Goal: Task Accomplishment & Management: Manage account settings

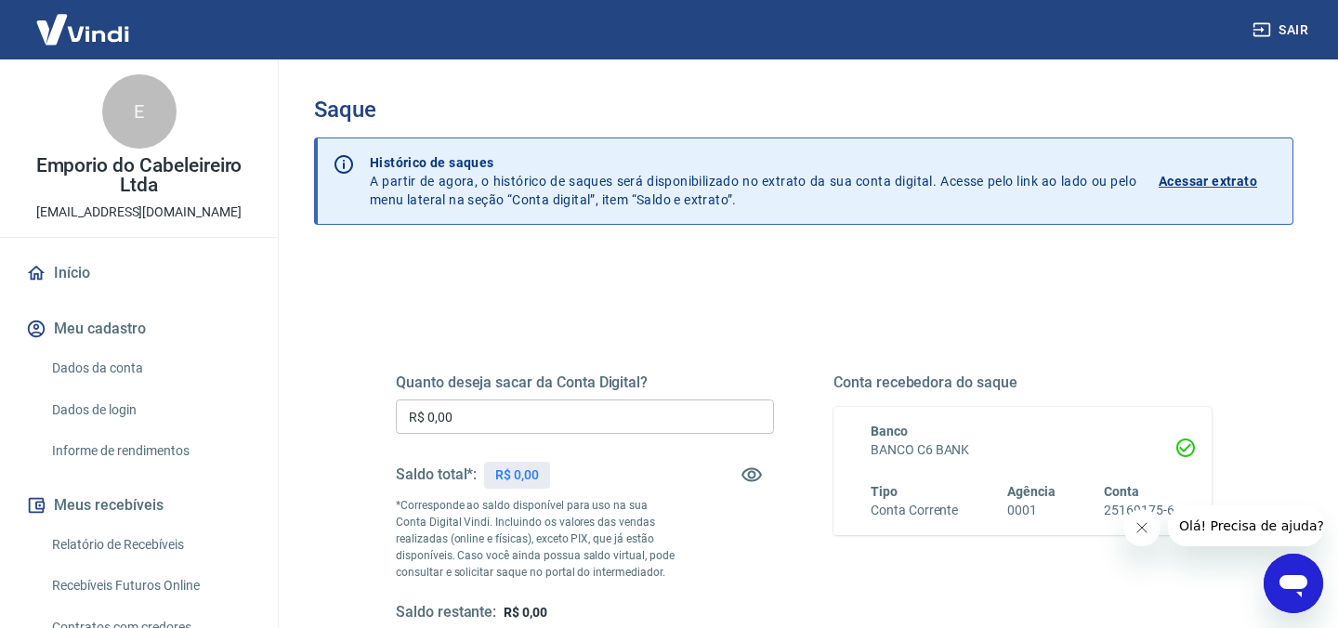
scroll to position [71, 0]
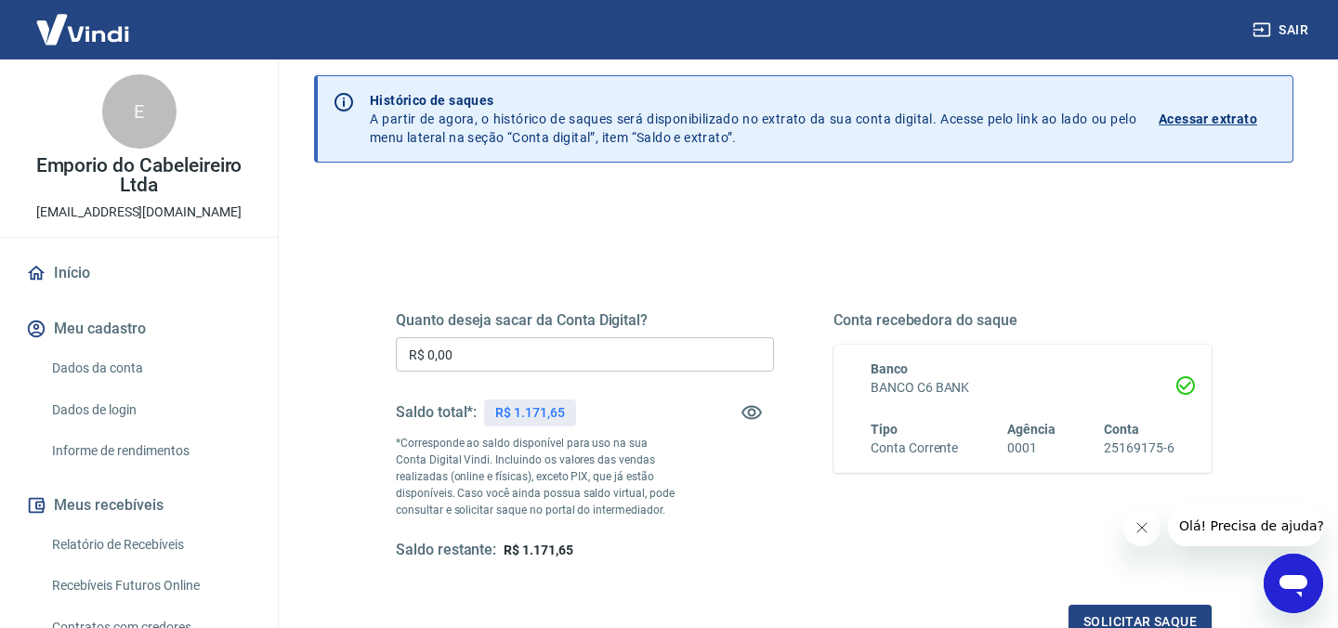
scroll to position [64, 0]
click at [490, 348] on input "R$ 0,00" at bounding box center [585, 352] width 378 height 34
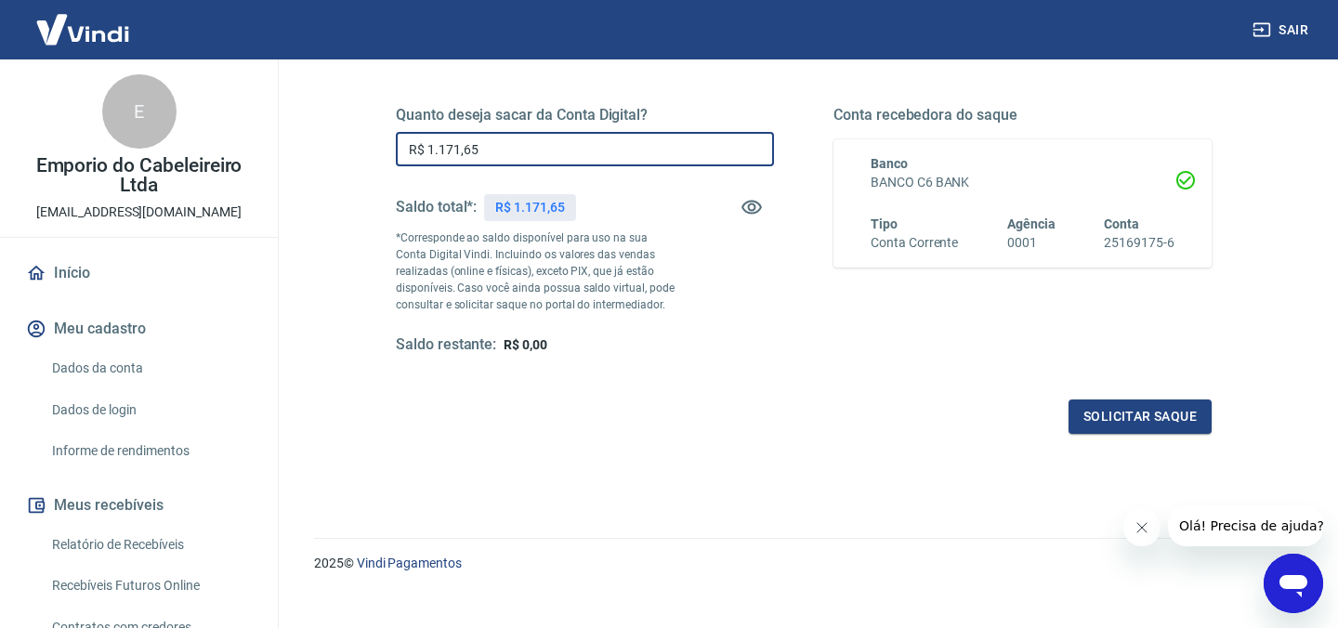
scroll to position [290, 0]
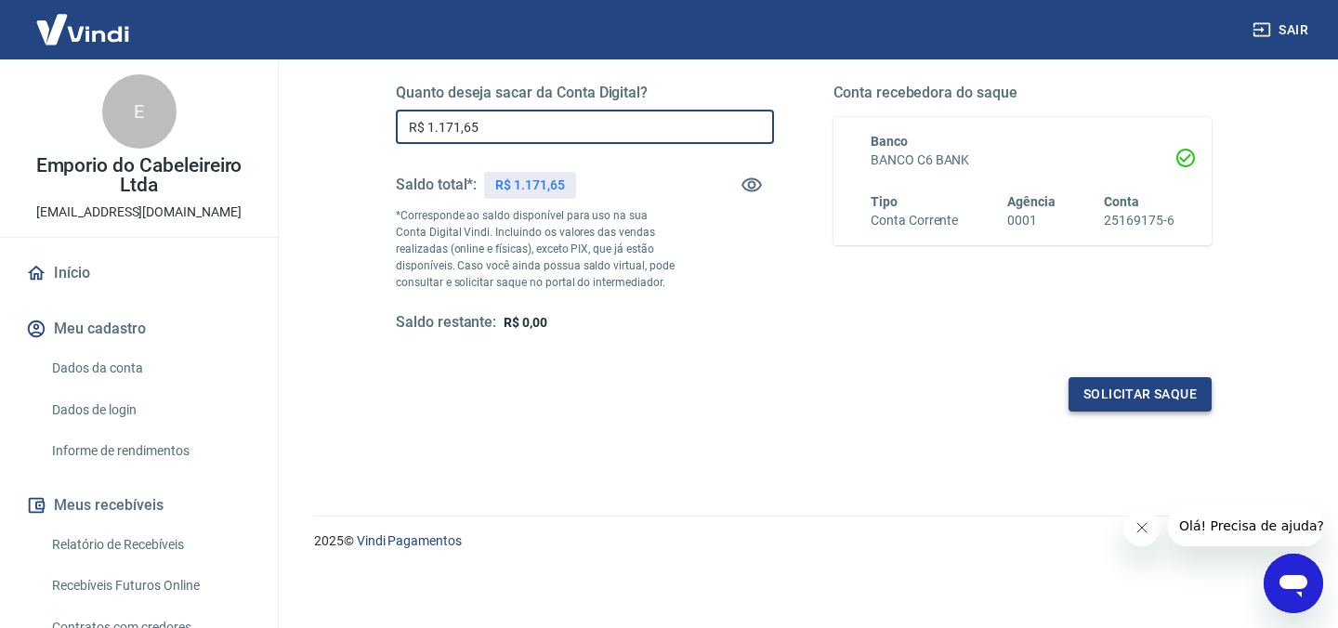
type input "R$ 1.171,65"
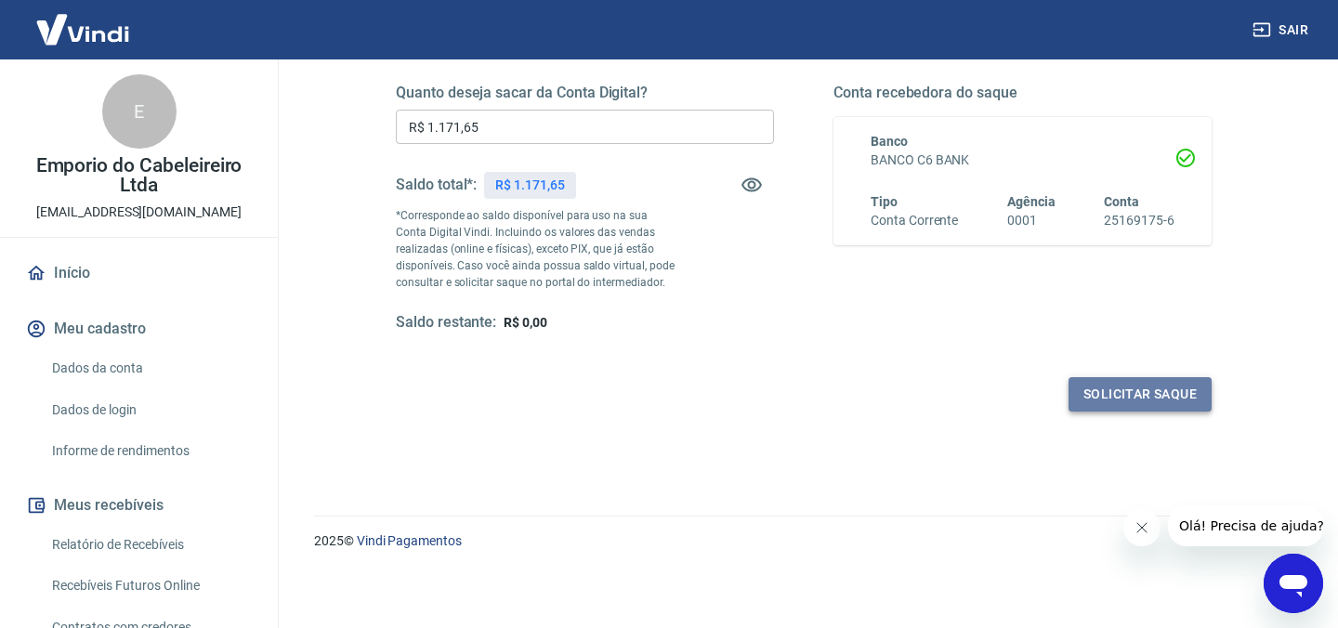
click at [1118, 403] on button "Solicitar saque" at bounding box center [1140, 394] width 143 height 34
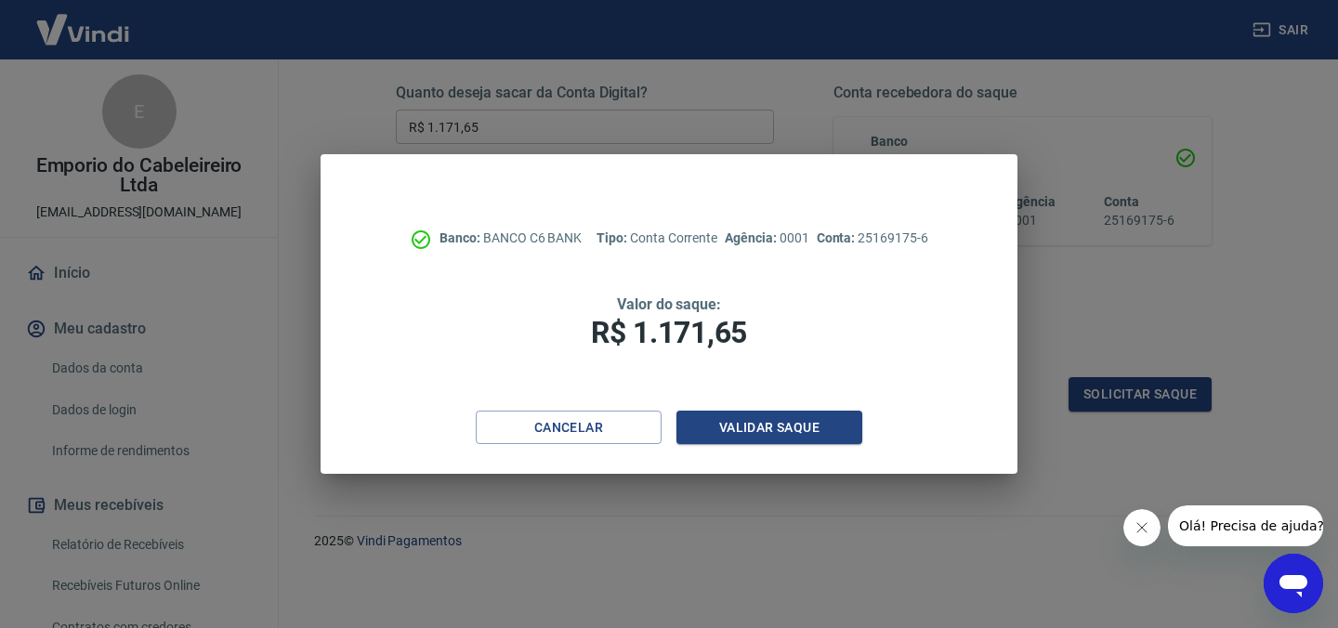
click at [755, 447] on div "Cancelar Validar saque" at bounding box center [669, 443] width 697 height 64
click at [753, 424] on button "Validar saque" at bounding box center [769, 428] width 186 height 34
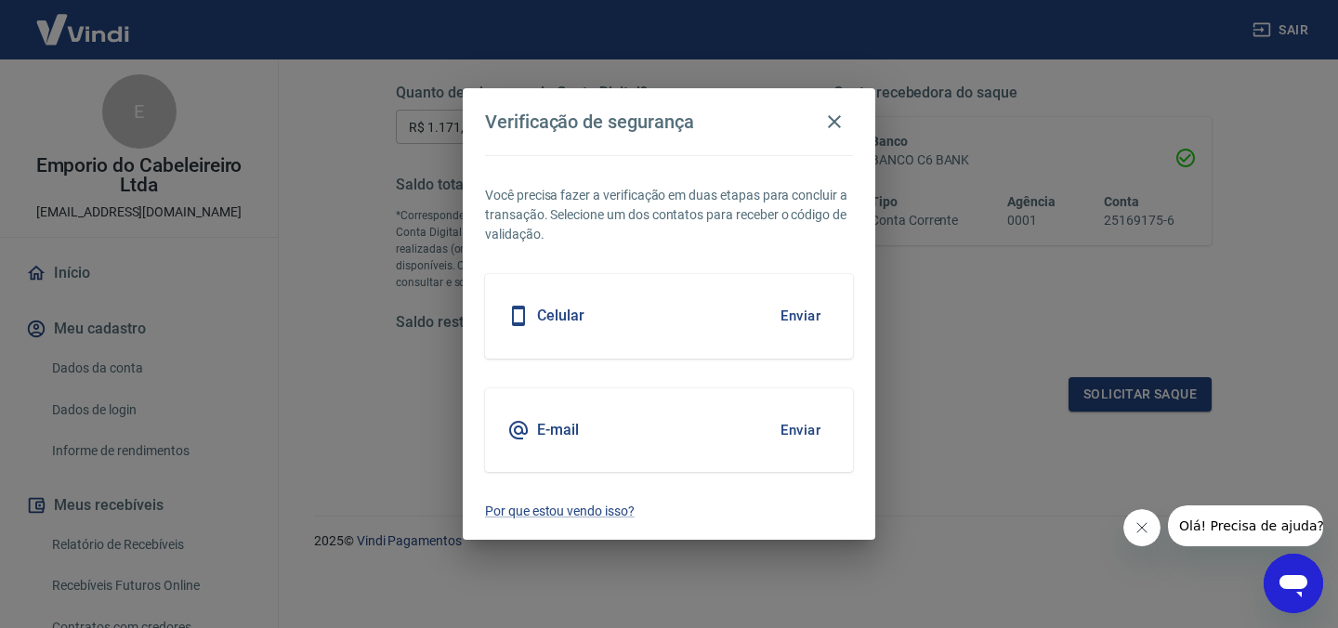
click at [809, 320] on button "Enviar" at bounding box center [800, 315] width 60 height 39
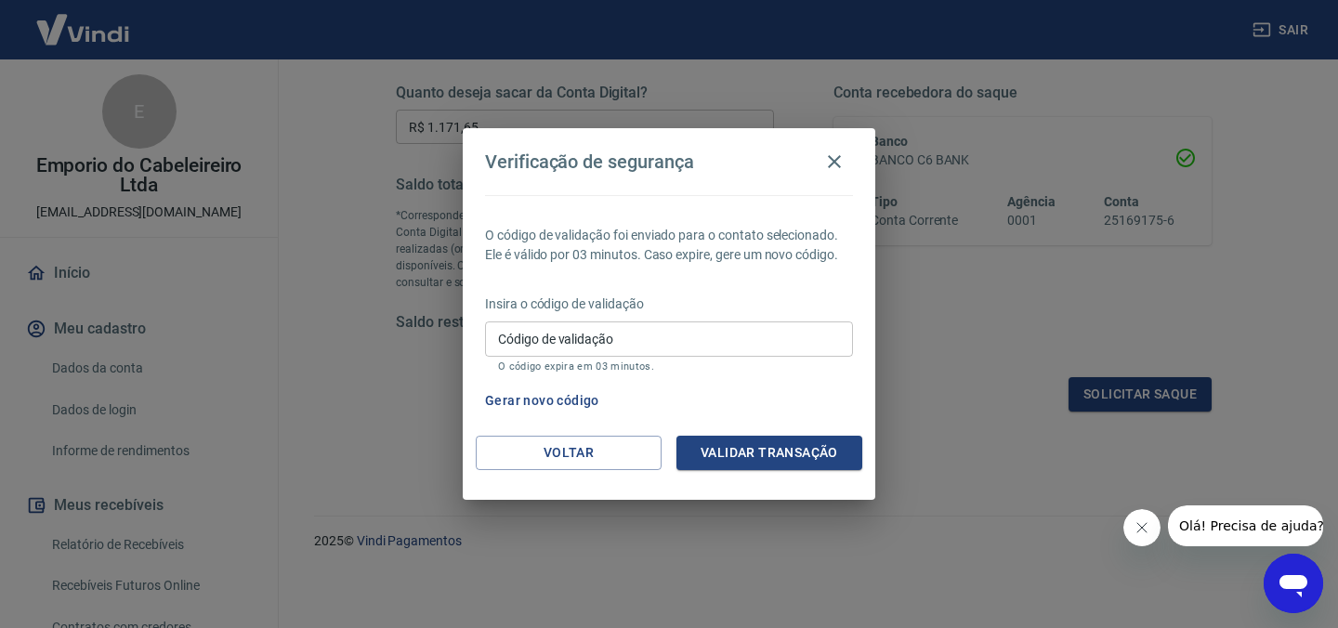
click at [790, 342] on input "Código de validação" at bounding box center [669, 339] width 368 height 34
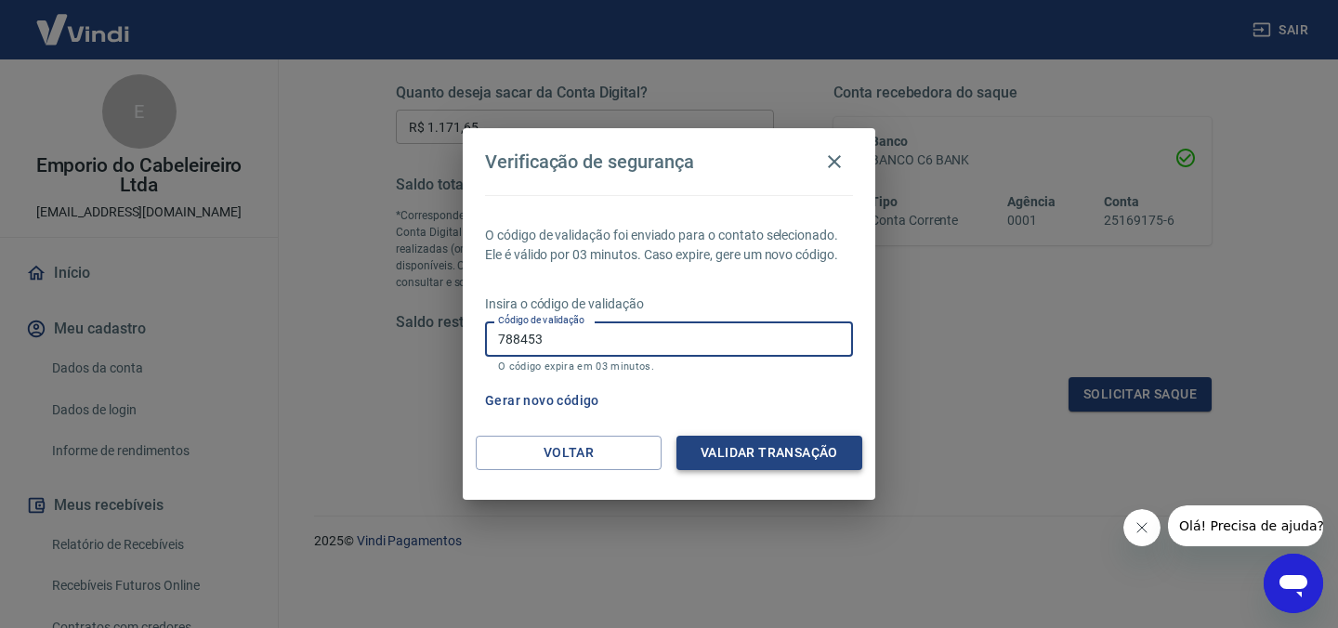
type input "788453"
click at [764, 465] on button "Validar transação" at bounding box center [769, 453] width 186 height 34
